Goal: Information Seeking & Learning: Learn about a topic

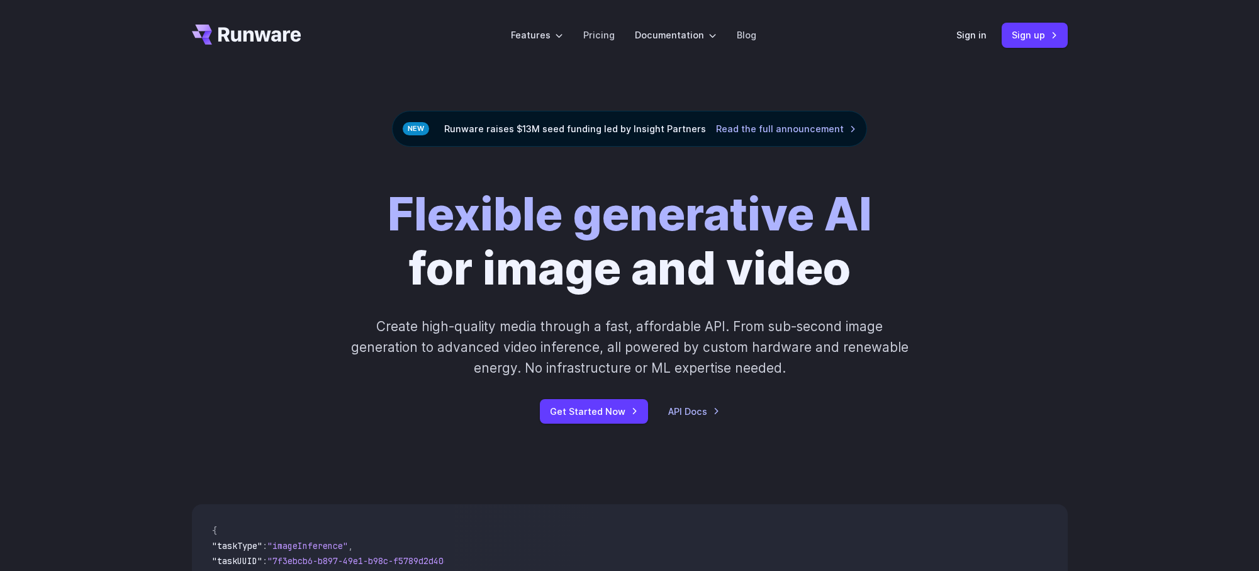
click at [687, 38] on label "Documentation" at bounding box center [676, 35] width 82 height 14
click at [1097, 293] on div "Flexible generative AI for image and video Create high-quality media through a …" at bounding box center [629, 305] width 1259 height 317
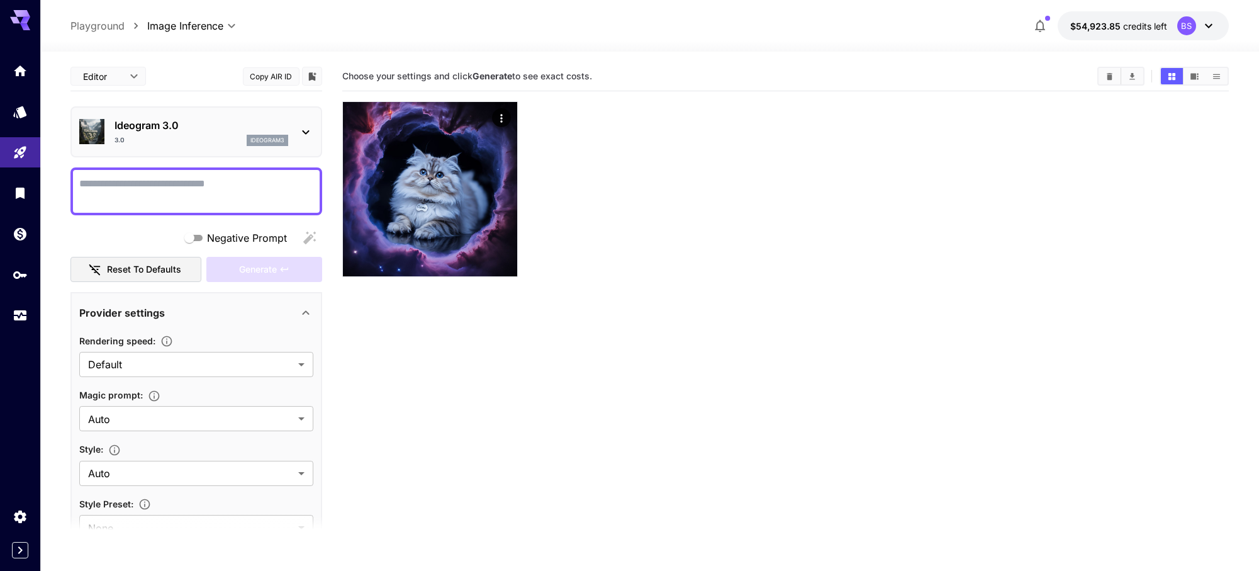
scroll to position [607, 0]
